Goal: Task Accomplishment & Management: Use online tool/utility

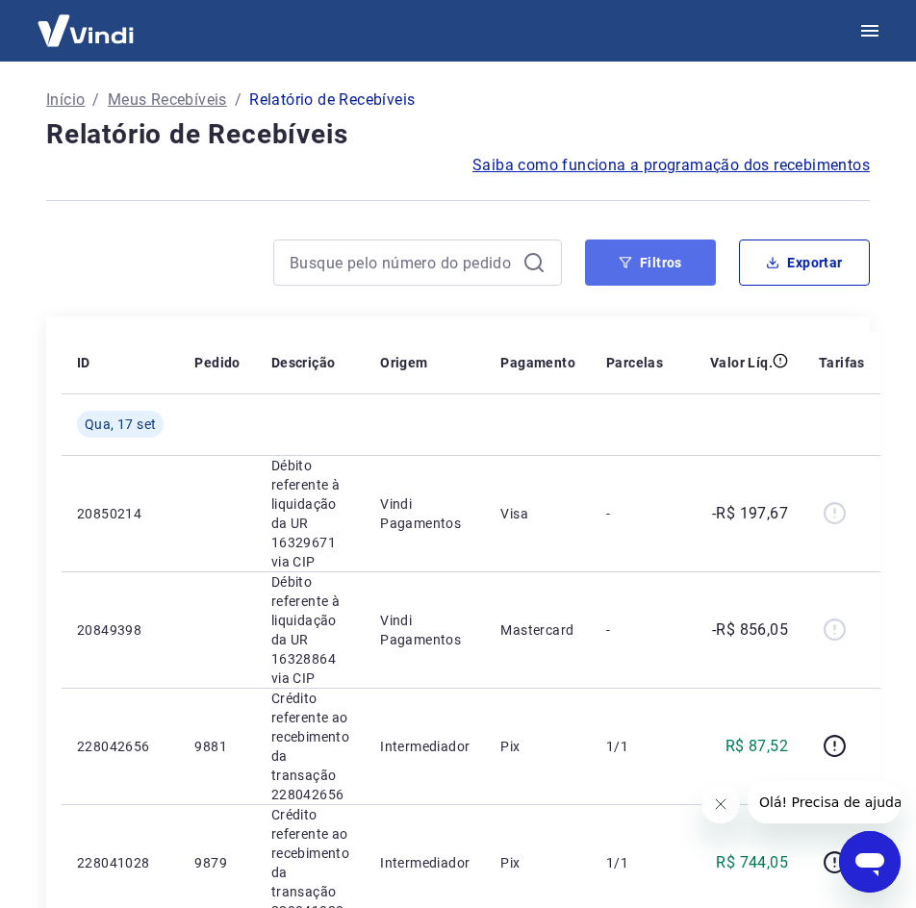
click at [632, 272] on button "Filtros" at bounding box center [650, 263] width 131 height 46
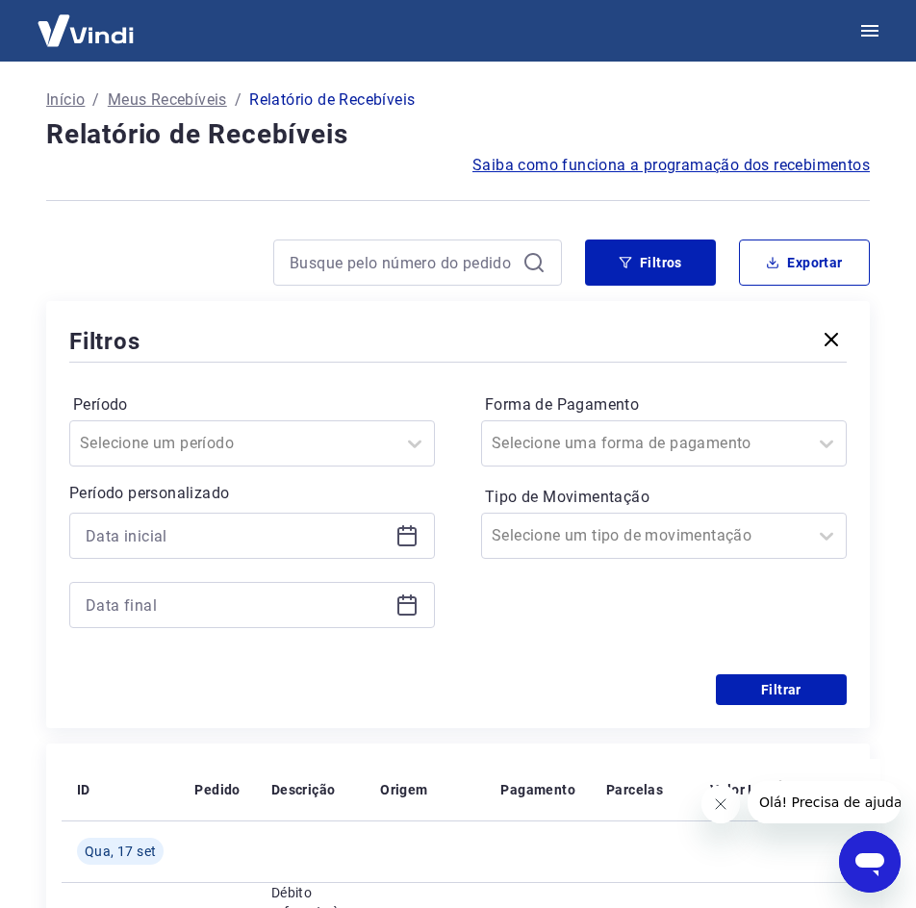
click at [414, 543] on icon at bounding box center [407, 535] width 23 height 23
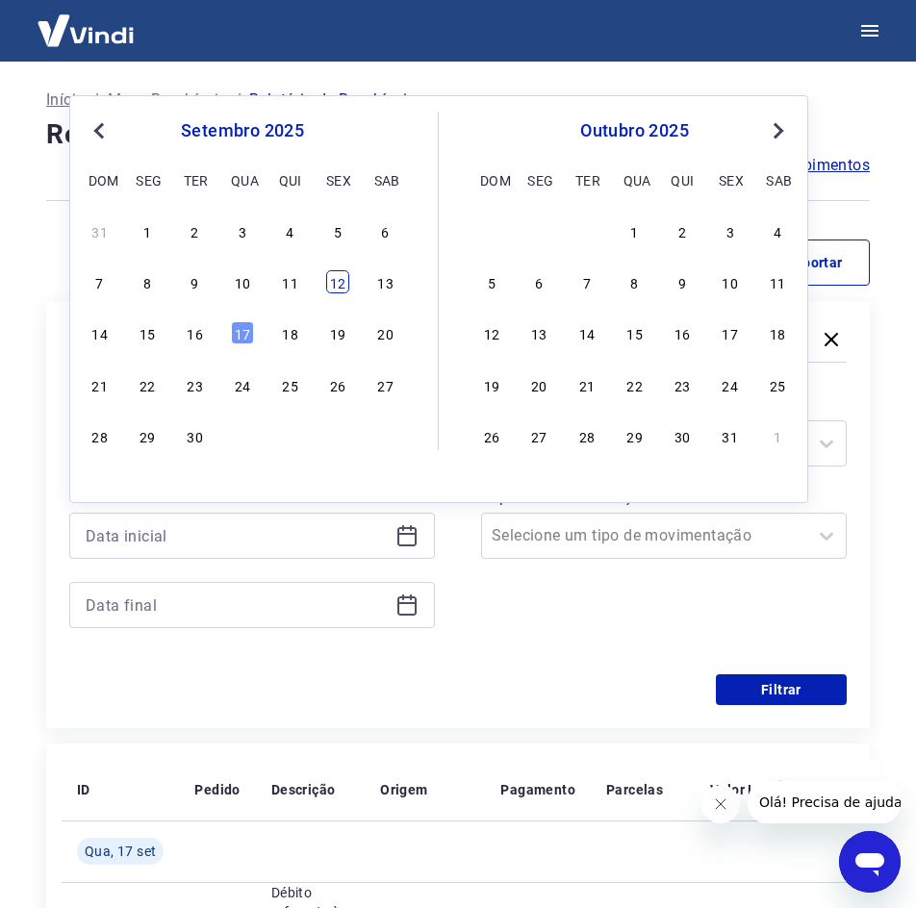
click at [331, 281] on div "12" at bounding box center [337, 281] width 23 height 23
type input "[DATE]"
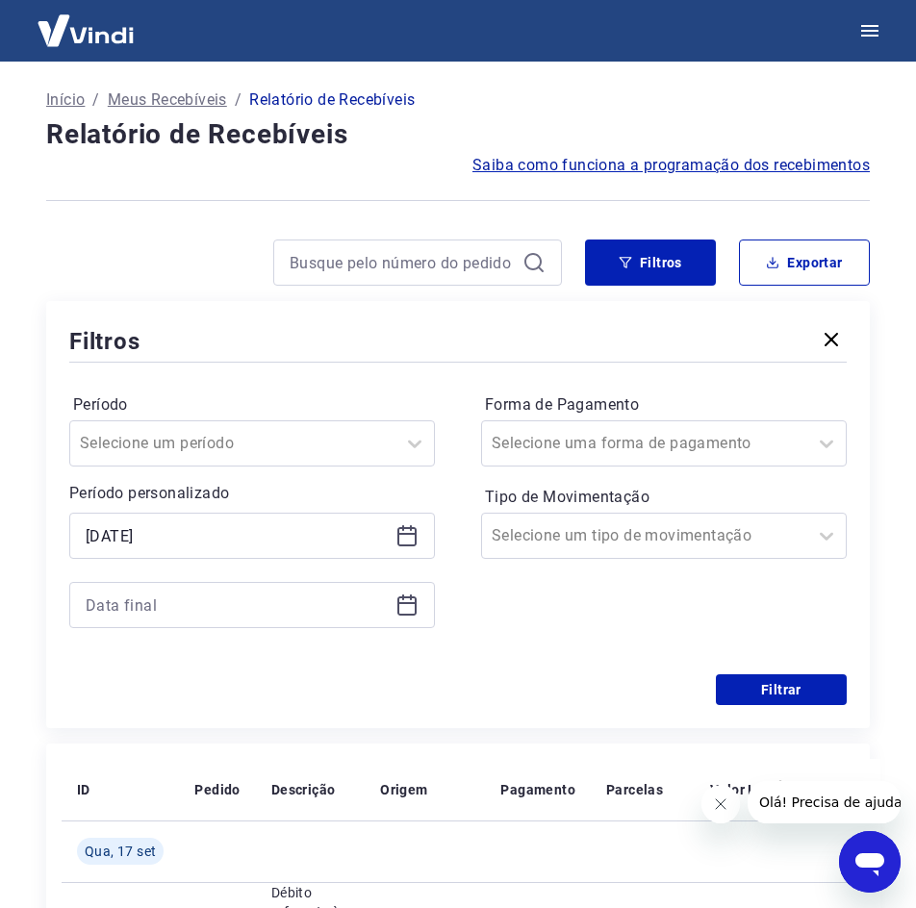
click at [412, 605] on icon at bounding box center [407, 605] width 23 height 23
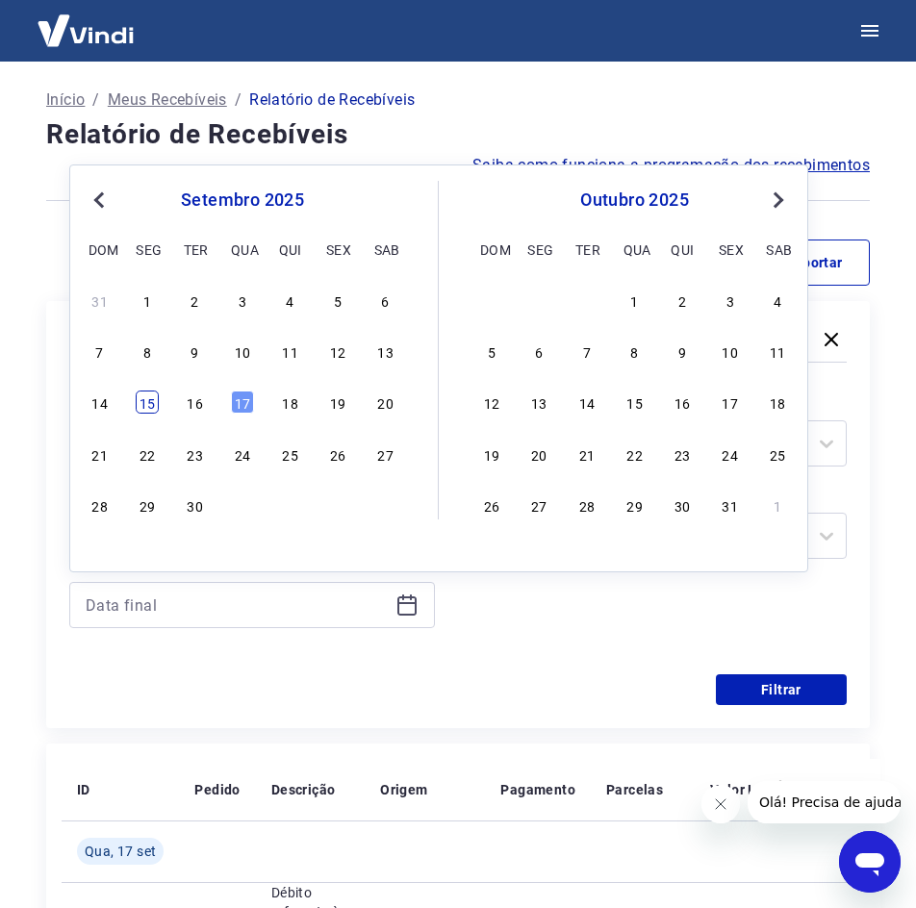
click at [156, 402] on div "15" at bounding box center [147, 402] width 23 height 23
type input "[DATE]"
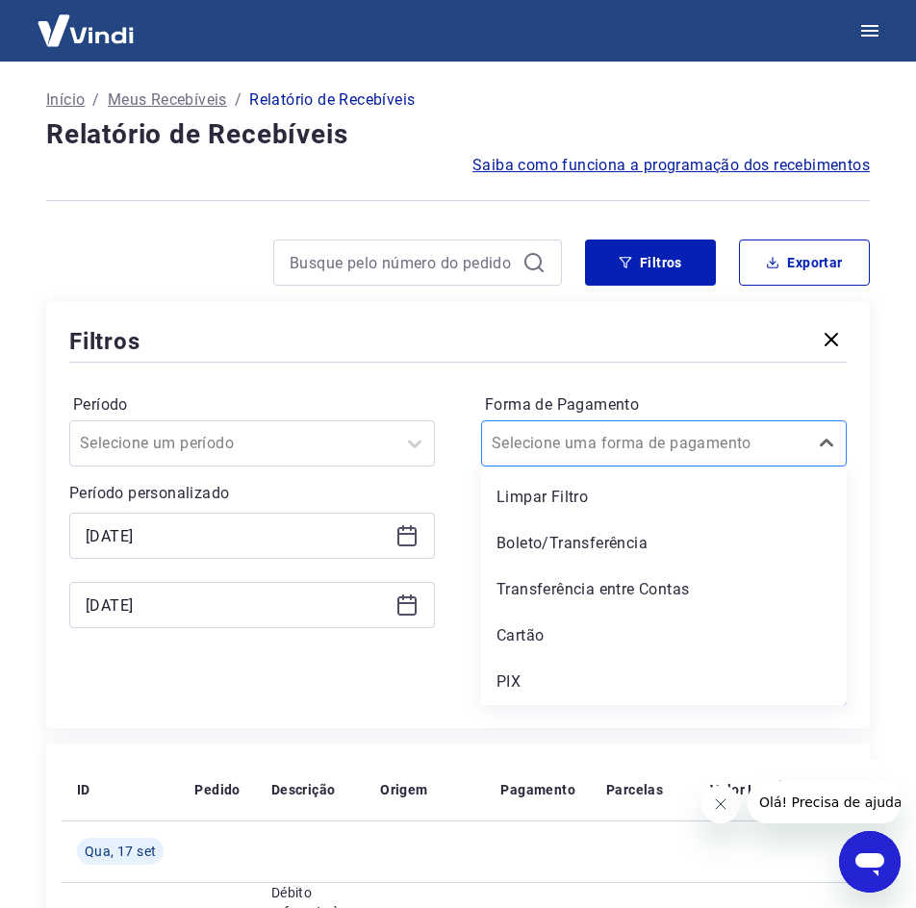
click at [777, 455] on div at bounding box center [645, 443] width 306 height 27
click at [579, 680] on div "PIX" at bounding box center [664, 682] width 366 height 38
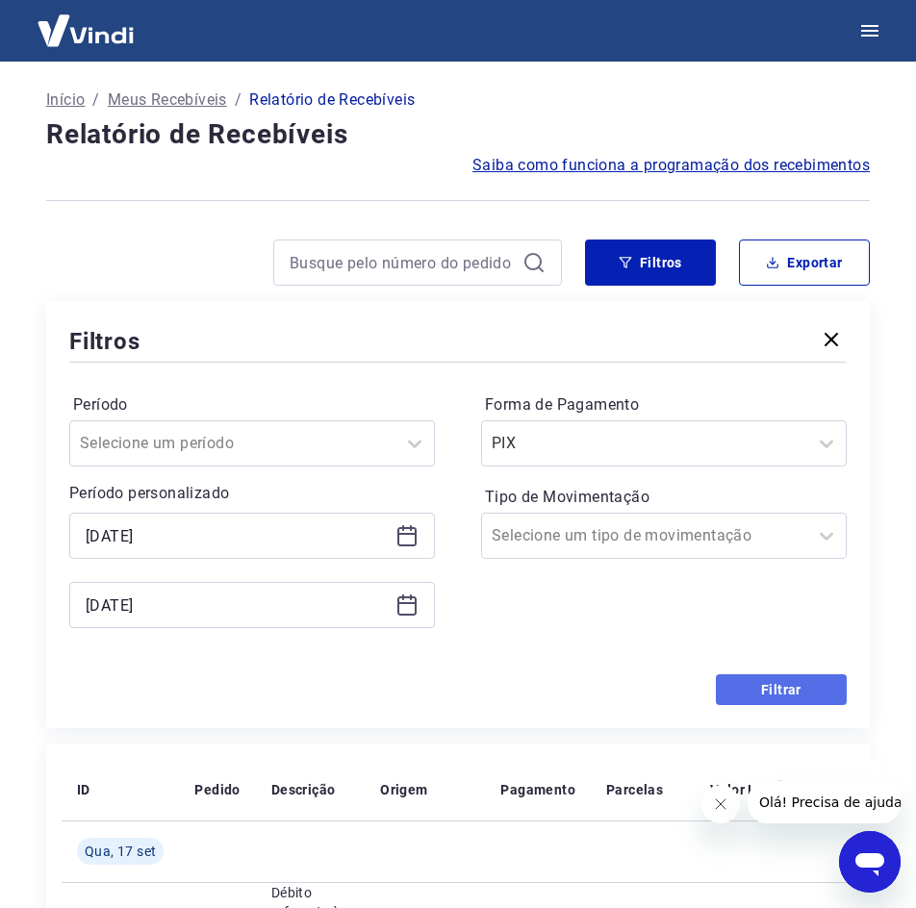
click at [736, 696] on button "Filtrar" at bounding box center [781, 690] width 131 height 31
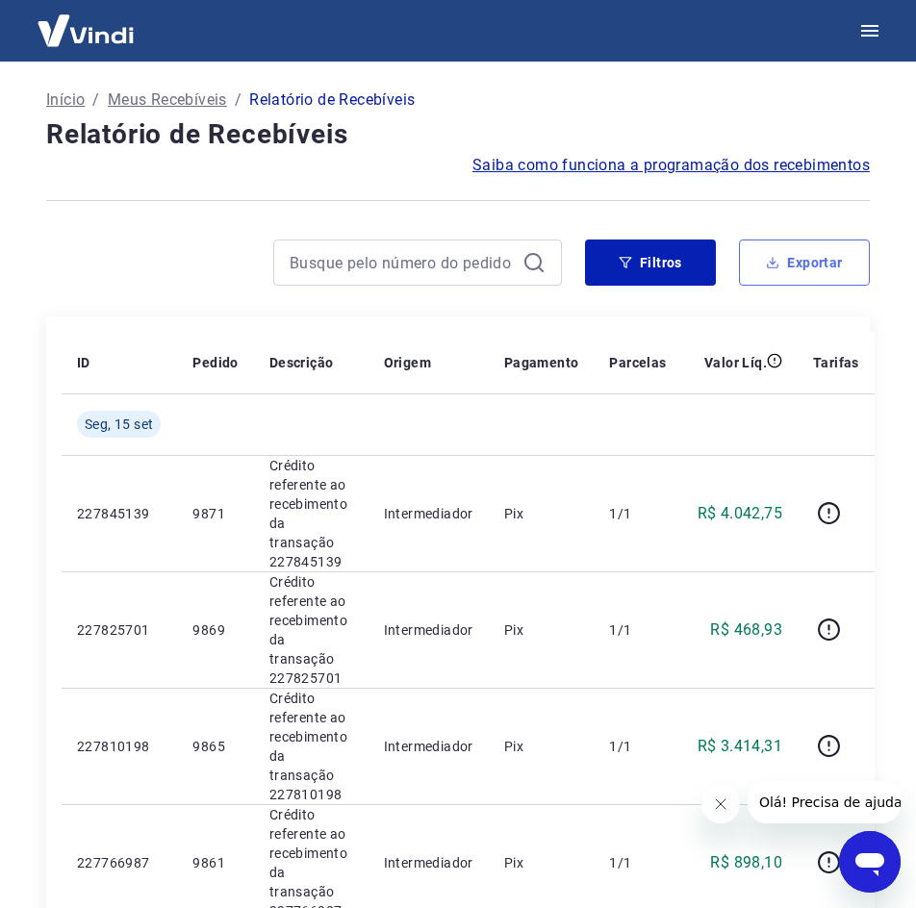
click at [840, 252] on button "Exportar" at bounding box center [804, 263] width 131 height 46
type input "[DATE]"
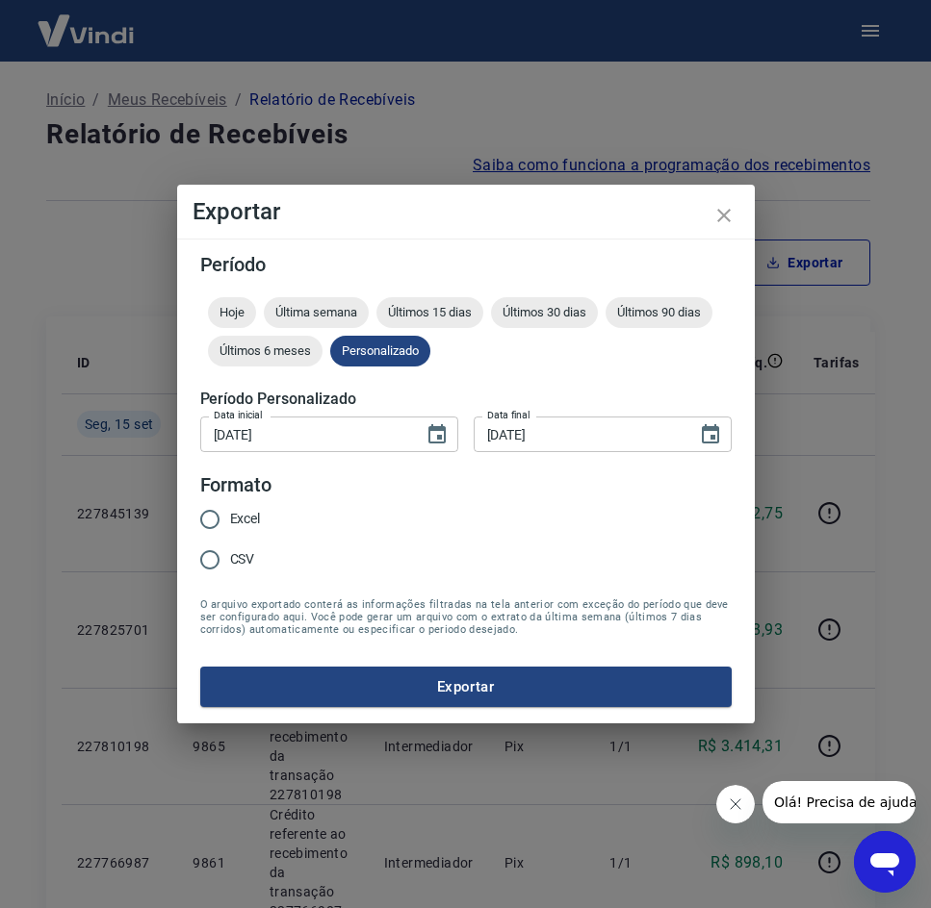
click at [230, 561] on span "CSV" at bounding box center [242, 560] width 25 height 20
click at [230, 561] on input "CSV" at bounding box center [210, 560] width 40 height 40
radio input "true"
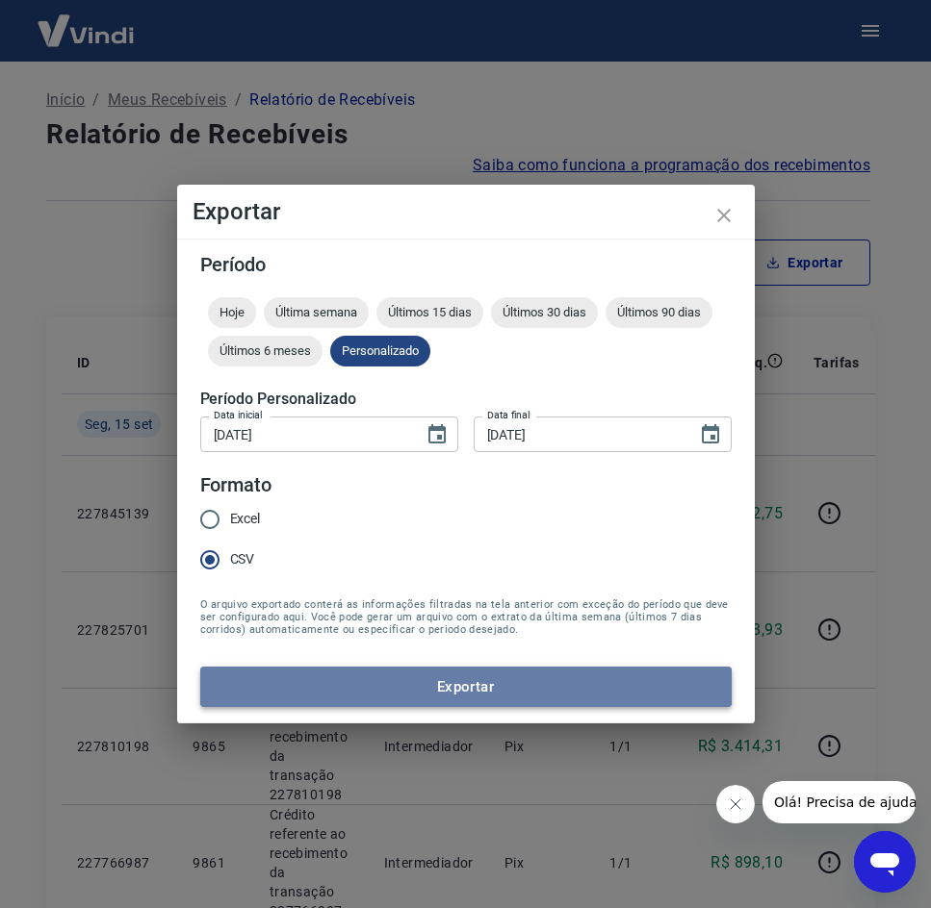
click at [409, 706] on button "Exportar" at bounding box center [465, 687] width 531 height 40
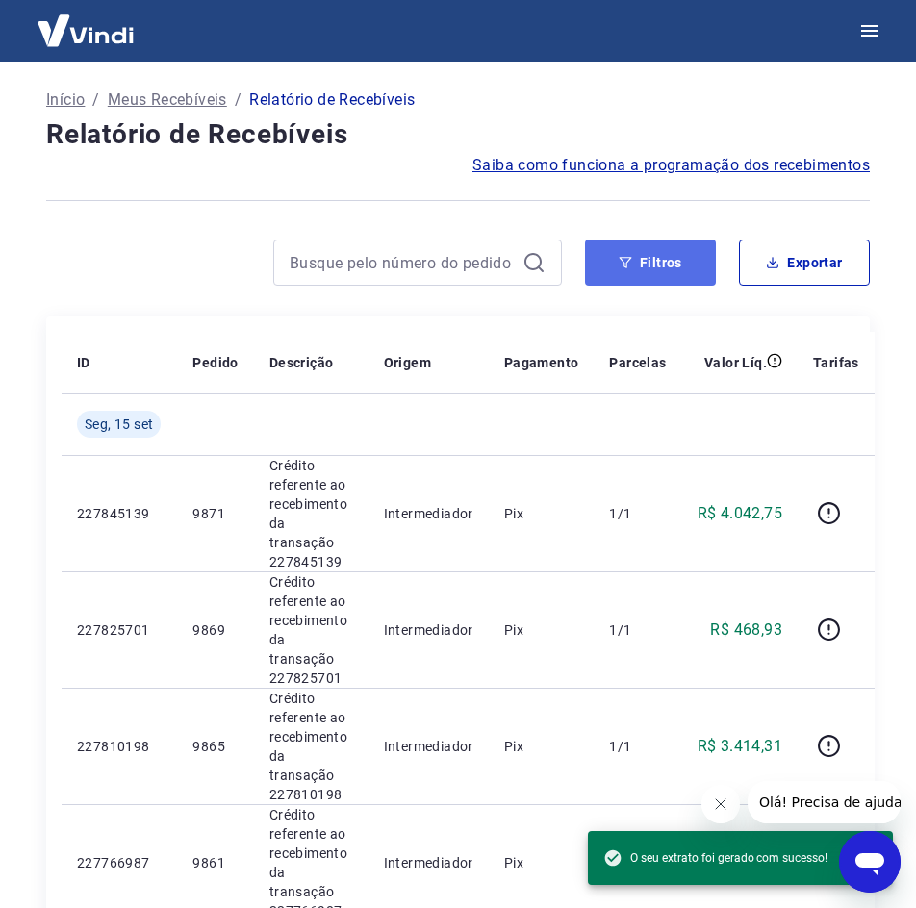
click at [685, 264] on button "Filtros" at bounding box center [650, 263] width 131 height 46
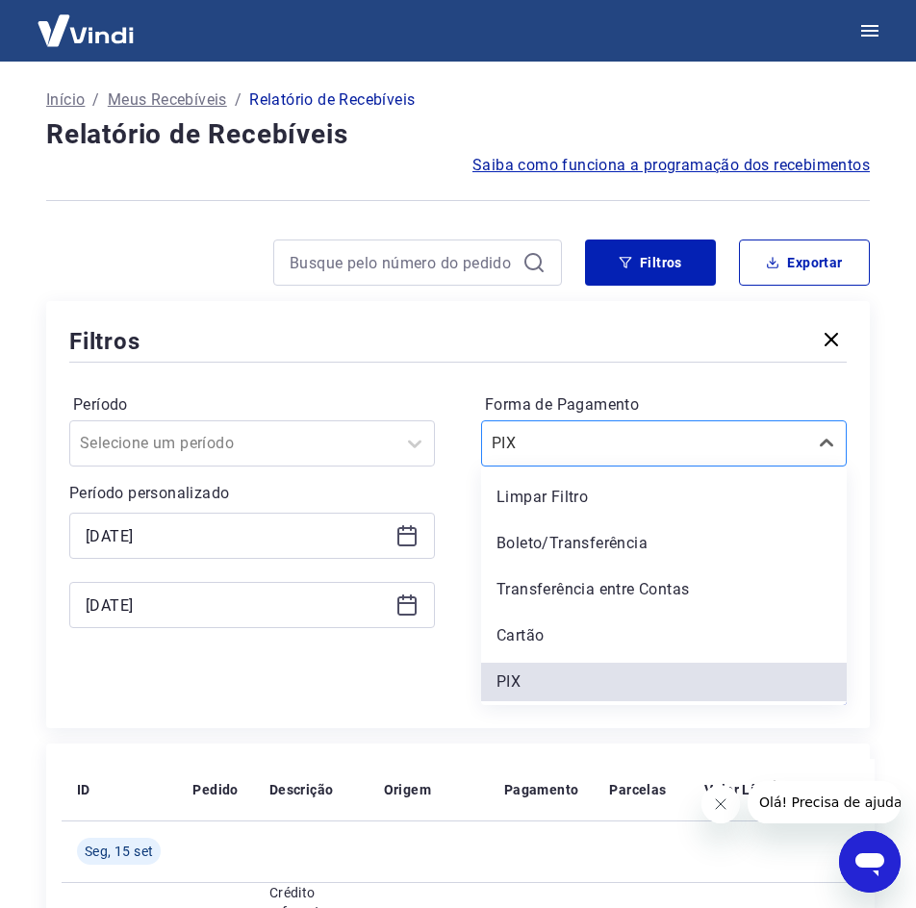
click at [706, 456] on div at bounding box center [645, 443] width 306 height 27
click at [592, 640] on div "Cartão" at bounding box center [664, 636] width 366 height 38
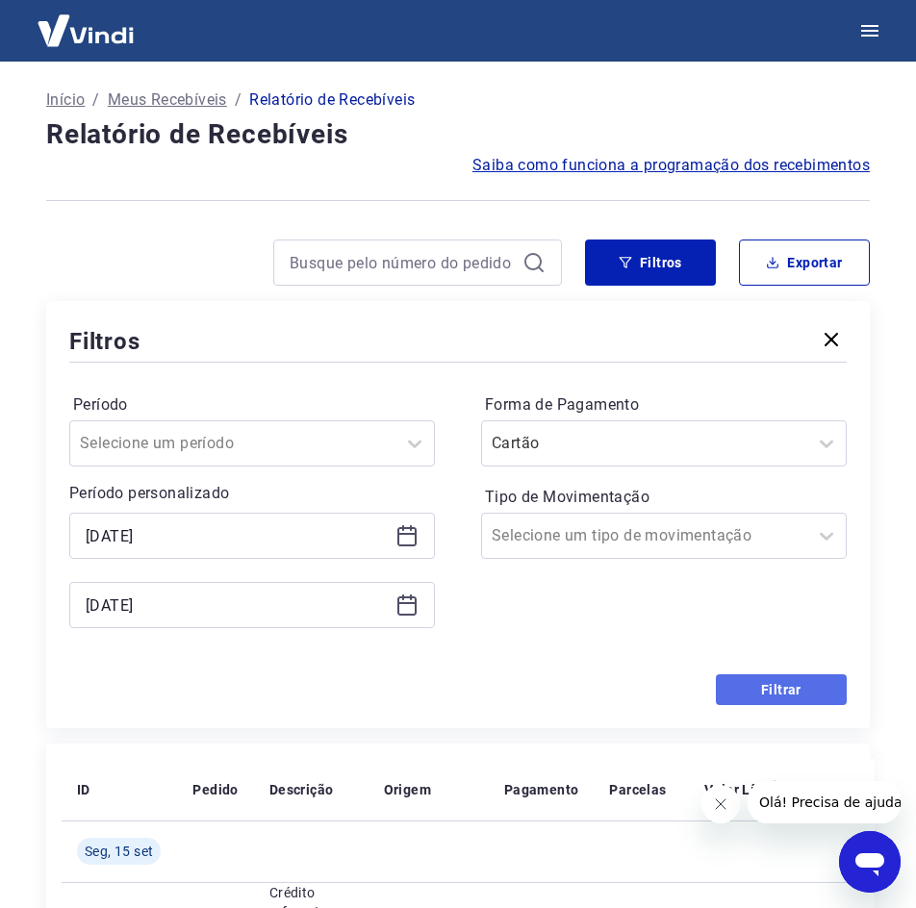
click at [746, 688] on button "Filtrar" at bounding box center [781, 690] width 131 height 31
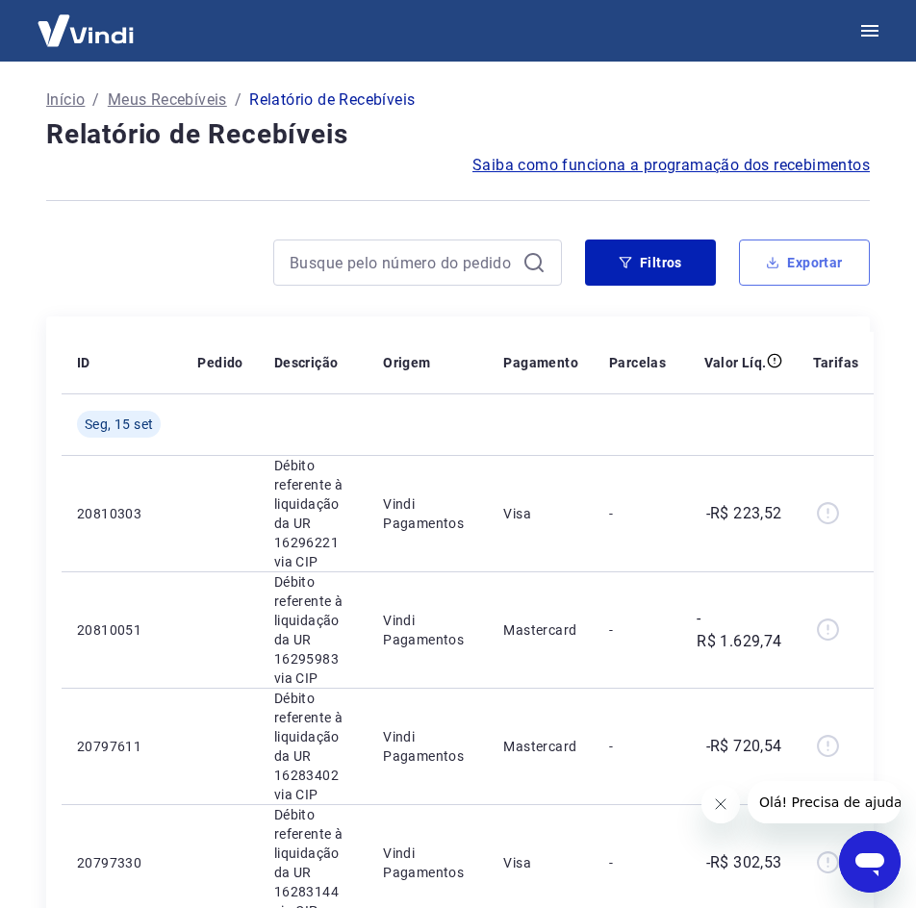
click at [755, 257] on button "Exportar" at bounding box center [804, 263] width 131 height 46
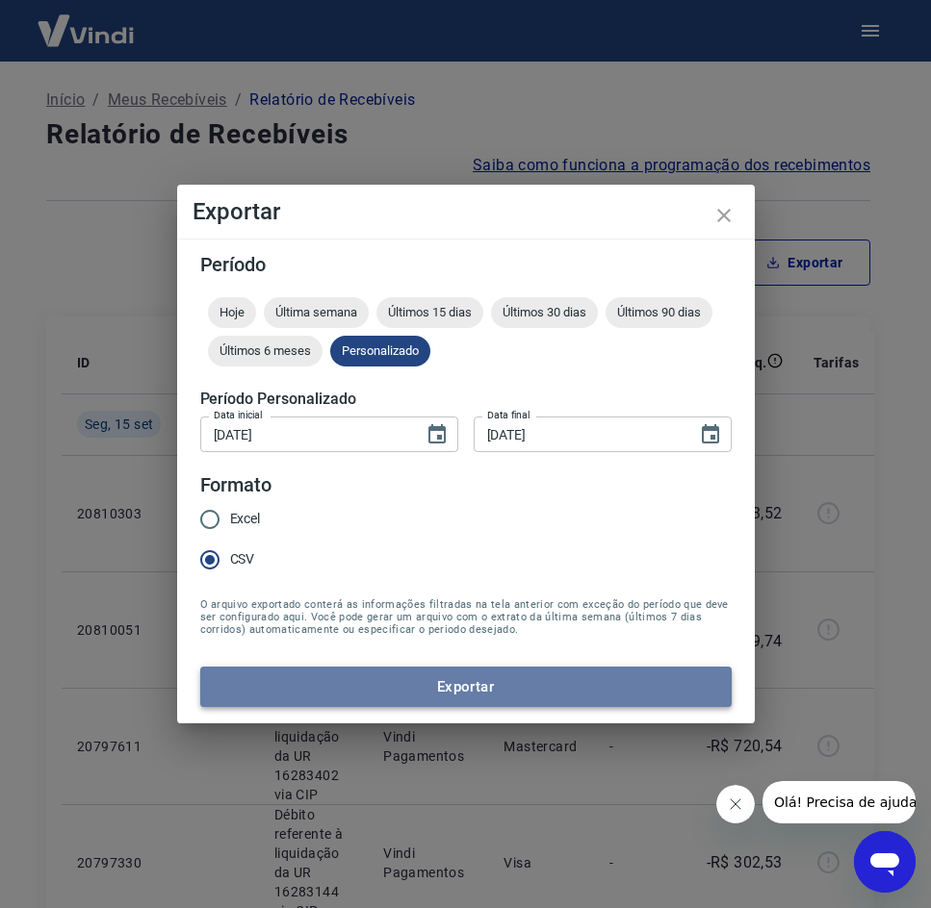
click at [302, 698] on button "Exportar" at bounding box center [465, 687] width 531 height 40
